Goal: Information Seeking & Learning: Learn about a topic

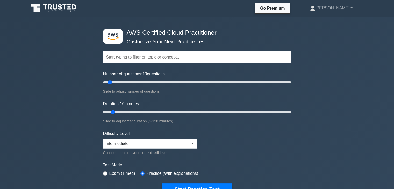
click at [135, 78] on div "Number of questions: 10 questions Slide to adjust number of questions" at bounding box center [197, 83] width 188 height 24
click at [135, 80] on input "Number of questions: 35 questions" at bounding box center [197, 82] width 188 height 6
type input "25"
click at [122, 82] on input "Number of questions: 25 questions" at bounding box center [197, 82] width 188 height 6
type input "40"
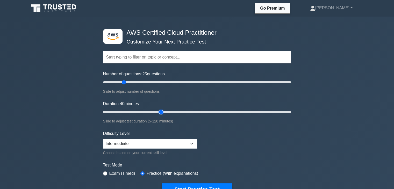
click at [158, 112] on input "Duration: 40 minutes" at bounding box center [197, 112] width 188 height 6
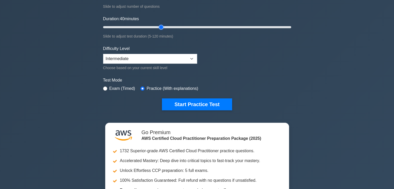
scroll to position [86, 0]
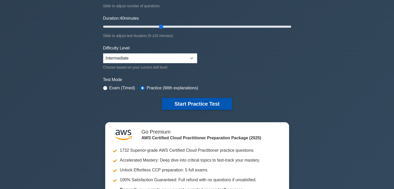
click at [208, 103] on button "Start Practice Test" at bounding box center [197, 104] width 70 height 12
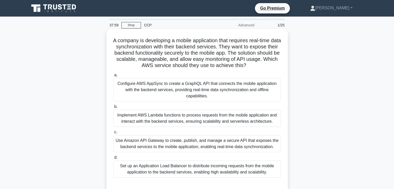
scroll to position [34, 0]
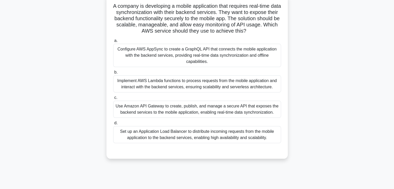
click at [214, 114] on div "Use Amazon API Gateway to create, publish, and manage a secure API that exposes…" at bounding box center [197, 109] width 168 height 17
click at [113, 100] on input "c. Use Amazon API Gateway to create, publish, and manage a secure API that expo…" at bounding box center [113, 97] width 0 height 3
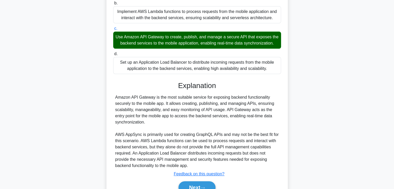
scroll to position [136, 0]
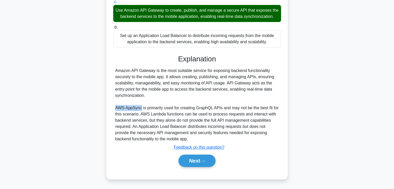
drag, startPoint x: 140, startPoint y: 108, endPoint x: 114, endPoint y: 108, distance: 26.2
click at [114, 108] on div "Amazon API Gateway is the most suitable service for exposing backend functional…" at bounding box center [197, 105] width 168 height 75
copy div "AWS AppSync"
click at [202, 164] on button "Next" at bounding box center [197, 161] width 37 height 12
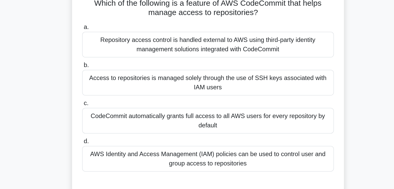
scroll to position [0, 0]
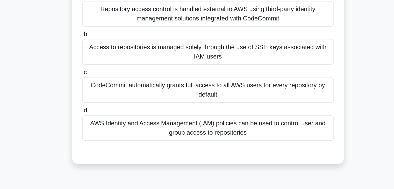
click at [220, 144] on div "AWS Identity and Access Management (IAM) policies can be used to control user a…" at bounding box center [197, 144] width 168 height 17
click at [113, 135] on input "d. AWS Identity and Access Management (IAM) policies can be used to control use…" at bounding box center [113, 132] width 0 height 3
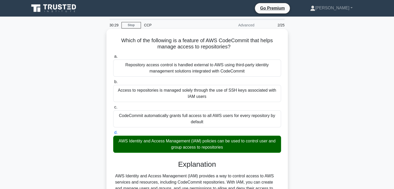
drag, startPoint x: 233, startPoint y: 47, endPoint x: 119, endPoint y: 37, distance: 114.0
click at [119, 37] on h5 "Which of the following is a feature of AWS CodeCommit that helps manage access …" at bounding box center [197, 43] width 169 height 13
copy h5 "Which of the following is a feature of AWS CodeCommit that helps manage access …"
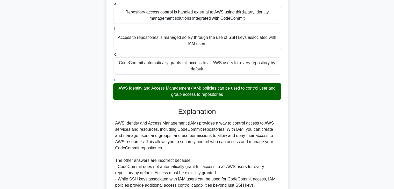
scroll to position [111, 0]
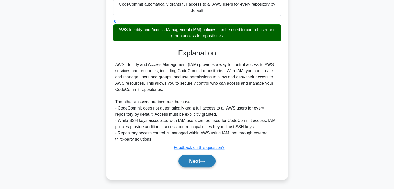
click at [199, 162] on button "Next" at bounding box center [197, 161] width 37 height 12
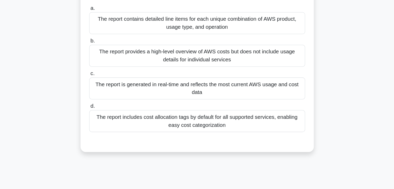
scroll to position [9, 0]
click at [216, 112] on div "The report is generated in real-time and reflects the most current AWS usage an…" at bounding box center [197, 110] width 168 height 17
click at [113, 101] on input "c. The report is generated in real-time and reflects the most current AWS usage…" at bounding box center [113, 98] width 0 height 3
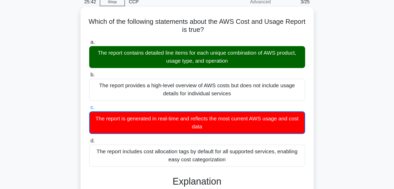
scroll to position [8, 0]
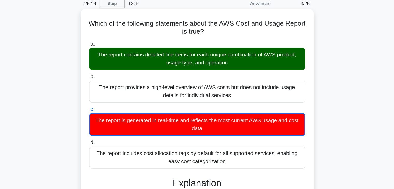
drag, startPoint x: 223, startPoint y: 62, endPoint x: 120, endPoint y: 35, distance: 106.1
click at [120, 35] on div "Which of the following statements about the AWS Cost and Usage Report is true? …" at bounding box center [197, 143] width 177 height 240
copy div "Which of the following statements about the AWS Cost and Usage Report is true? …"
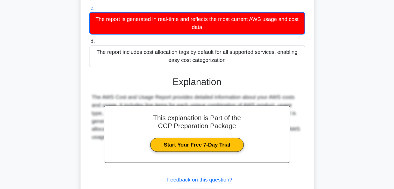
scroll to position [93, 0]
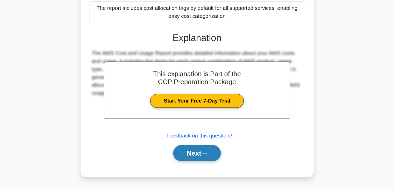
click at [213, 159] on button "Next" at bounding box center [197, 161] width 37 height 12
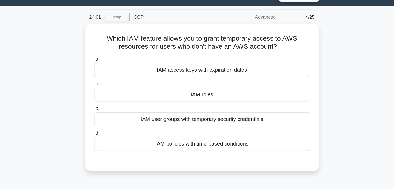
scroll to position [1, 0]
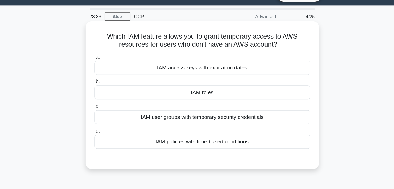
click at [227, 66] on div "IAM access keys with expiration dates" at bounding box center [197, 63] width 168 height 11
click at [113, 57] on input "a. IAM access keys with expiration dates" at bounding box center [113, 55] width 0 height 3
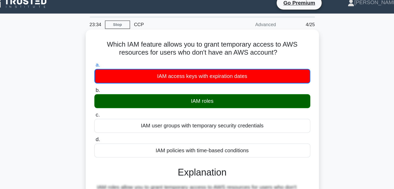
scroll to position [6, 0]
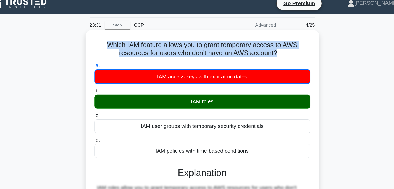
drag, startPoint x: 254, startPoint y: 44, endPoint x: 118, endPoint y: 37, distance: 136.0
click at [118, 37] on h5 "Which IAM feature allows you to grant temporary access to AWS resources for use…" at bounding box center [197, 38] width 169 height 13
copy h5 "Which IAM feature allows you to grant temporary access to AWS resources for use…"
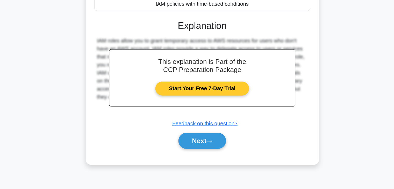
scroll to position [91, 0]
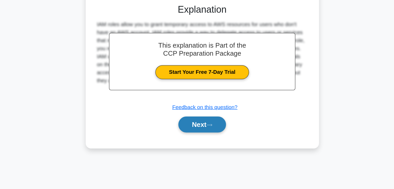
click at [199, 137] on button "Next" at bounding box center [197, 139] width 37 height 12
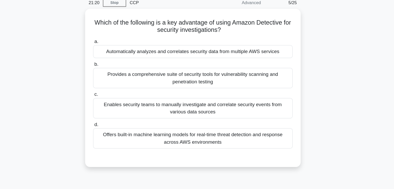
scroll to position [22, 0]
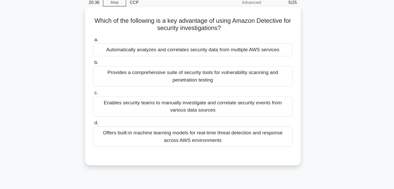
click at [167, 39] on div "Automatically analyzes and correlates security data from multiple AWS services" at bounding box center [197, 43] width 168 height 11
click at [113, 37] on input "a. Automatically analyzes and correlates security data from multiple AWS servic…" at bounding box center [113, 34] width 0 height 3
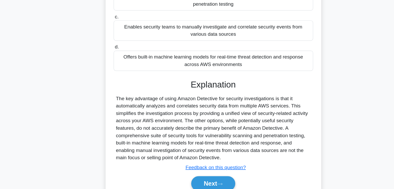
scroll to position [86, 0]
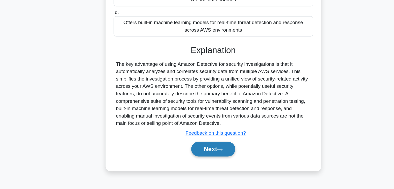
click at [200, 151] on button "Next" at bounding box center [197, 155] width 37 height 12
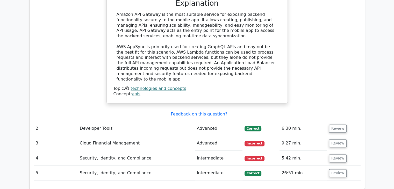
scroll to position [691, 0]
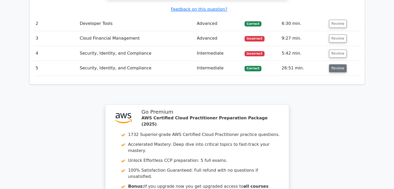
click at [336, 64] on button "Review" at bounding box center [338, 68] width 18 height 8
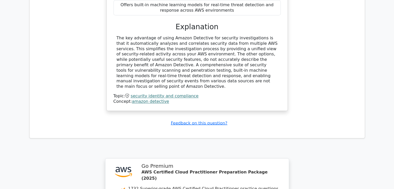
scroll to position [967, 0]
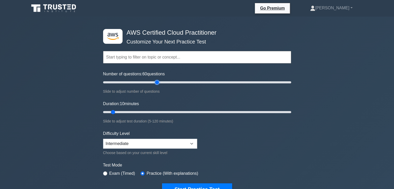
click at [158, 84] on input "Number of questions: 60 questions" at bounding box center [197, 82] width 188 height 6
type input "35"
click at [136, 83] on input "Number of questions: 60 questions" at bounding box center [197, 82] width 188 height 6
click at [217, 114] on input "Duration: 75 minutes" at bounding box center [197, 112] width 188 height 6
click at [235, 115] on input "Duration: 75 minutes" at bounding box center [197, 112] width 188 height 6
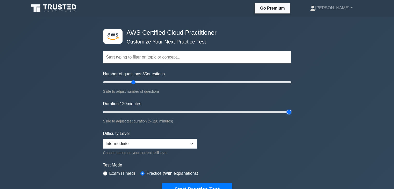
drag, startPoint x: 284, startPoint y: 111, endPoint x: 305, endPoint y: 114, distance: 21.6
type input "120"
click at [291, 114] on input "Duration: 120 minutes" at bounding box center [197, 112] width 188 height 6
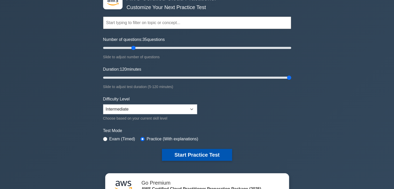
click at [222, 153] on button "Start Practice Test" at bounding box center [197, 155] width 70 height 12
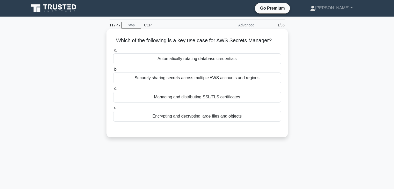
click at [196, 55] on div "Automatically rotating database credentials" at bounding box center [197, 58] width 168 height 11
click at [113, 52] on input "a. Automatically rotating database credentials" at bounding box center [113, 50] width 0 height 3
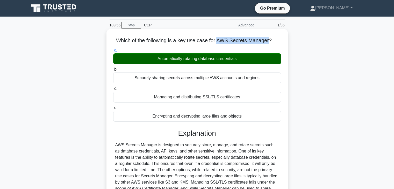
drag, startPoint x: 217, startPoint y: 41, endPoint x: 270, endPoint y: 41, distance: 52.6
click at [270, 41] on h5 "Which of the following is a key use case for AWS Secrets Manager? .spinner_0XTQ…" at bounding box center [197, 40] width 169 height 7
copy h5 "AWS Secrets Manager"
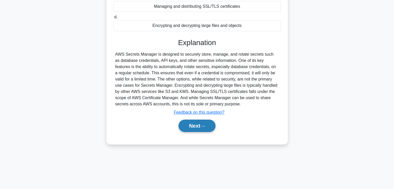
click at [200, 127] on button "Next" at bounding box center [197, 126] width 37 height 12
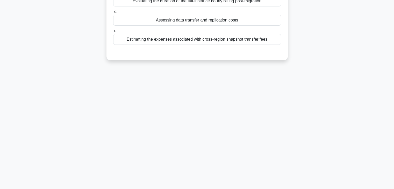
scroll to position [0, 0]
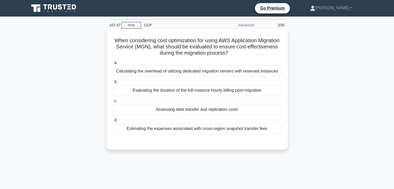
drag, startPoint x: 249, startPoint y: 55, endPoint x: 122, endPoint y: 37, distance: 128.1
click at [122, 37] on div "When considering cost optimization for using AWS Application Migration Service …" at bounding box center [197, 89] width 177 height 117
copy h5 "When considering cost optimization for using AWS Application Migration Service …"
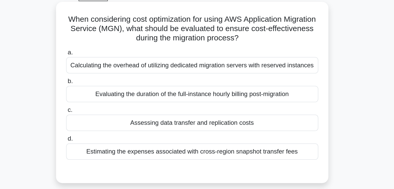
click at [204, 112] on div "Assessing data transfer and replication costs" at bounding box center [197, 109] width 168 height 11
click at [113, 103] on input "c. Assessing data transfer and replication costs" at bounding box center [113, 101] width 0 height 3
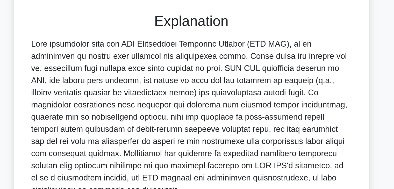
scroll to position [60, 0]
drag, startPoint x: 246, startPoint y: 166, endPoint x: 109, endPoint y: 98, distance: 153.0
click at [109, 98] on div "When considering cost optimization for using AWS Application Migration Service …" at bounding box center [197, 90] width 177 height 239
copy div "When optimizing cost for AWS Application Migration Service (AWS MGN), it is imp…"
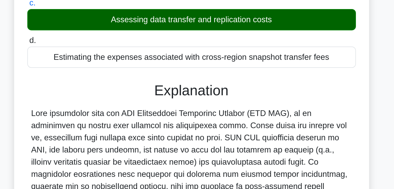
scroll to position [29, 0]
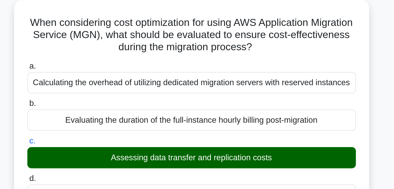
click at [190, 63] on div "Evaluating the duration of the full-instance hourly billing post-migration" at bounding box center [197, 61] width 168 height 11
click at [113, 55] on input "b. Evaluating the duration of the full-instance hourly billing post-migration" at bounding box center [113, 52] width 0 height 3
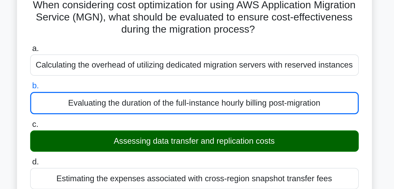
scroll to position [4, 0]
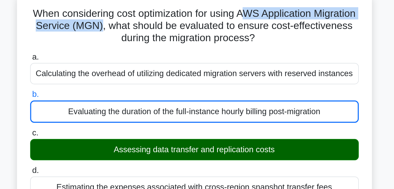
drag, startPoint x: 234, startPoint y: 34, endPoint x: 177, endPoint y: 41, distance: 58.0
click at [177, 41] on h5 "When considering cost optimization for using AWS Application Migration Service …" at bounding box center [197, 42] width 169 height 19
copy h5 "WS Application Migration Service (MGN)"
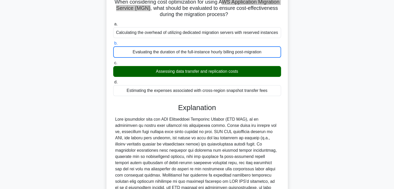
scroll to position [91, 0]
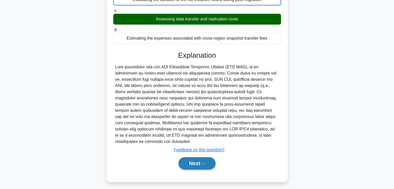
click at [201, 157] on button "Next" at bounding box center [197, 163] width 37 height 12
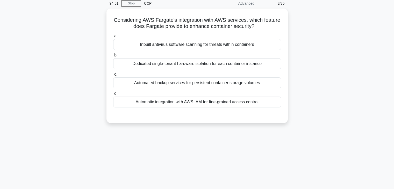
scroll to position [0, 0]
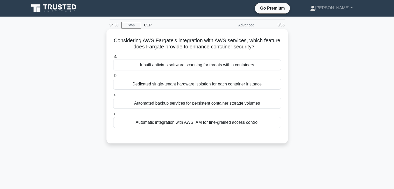
click at [203, 100] on div "Automated backup services for persistent container storage volumes" at bounding box center [197, 103] width 168 height 11
click at [113, 97] on input "c. Automated backup services for persistent container storage volumes" at bounding box center [113, 94] width 0 height 3
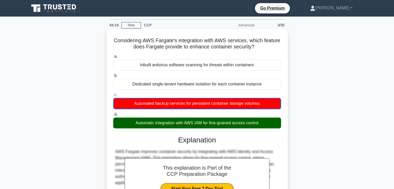
drag, startPoint x: 257, startPoint y: 46, endPoint x: 112, endPoint y: 43, distance: 144.4
click at [112, 43] on div "Considering AWS Fargate's integration with AWS services, which feature does Far…" at bounding box center [197, 188] width 177 height 314
copy h5 "Considering AWS Fargate's integration with AWS services, which feature does Far…"
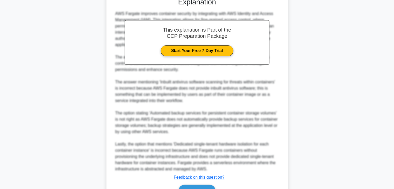
scroll to position [168, 0]
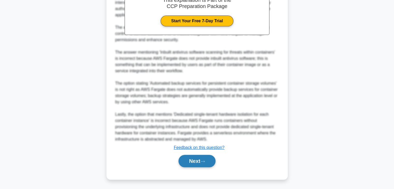
click at [187, 157] on button "Next" at bounding box center [197, 161] width 37 height 12
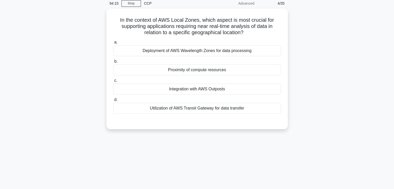
scroll to position [0, 0]
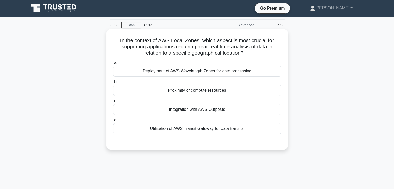
click at [231, 109] on div "Integration with AWS Outposts" at bounding box center [197, 109] width 168 height 11
click at [113, 103] on input "c. Integration with AWS Outposts" at bounding box center [113, 101] width 0 height 3
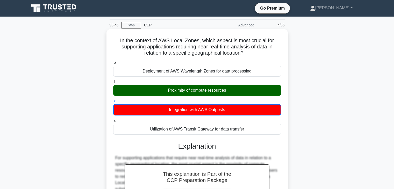
click at [226, 92] on div "Proximity of compute resources" at bounding box center [197, 90] width 168 height 11
click at [113, 84] on input "b. Proximity of compute resources" at bounding box center [113, 81] width 0 height 3
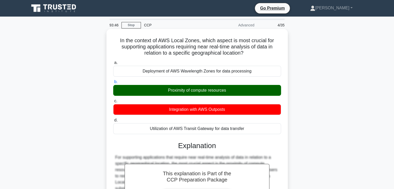
click at [226, 92] on div "Proximity of compute resources" at bounding box center [197, 90] width 168 height 11
click at [113, 84] on input "b. Proximity of compute resources" at bounding box center [113, 81] width 0 height 3
click at [226, 92] on div "Proximity of compute resources" at bounding box center [197, 90] width 168 height 11
click at [113, 84] on input "b. Proximity of compute resources" at bounding box center [113, 81] width 0 height 3
copy div "Proximity of compute resources"
